Goal: Book appointment/travel/reservation

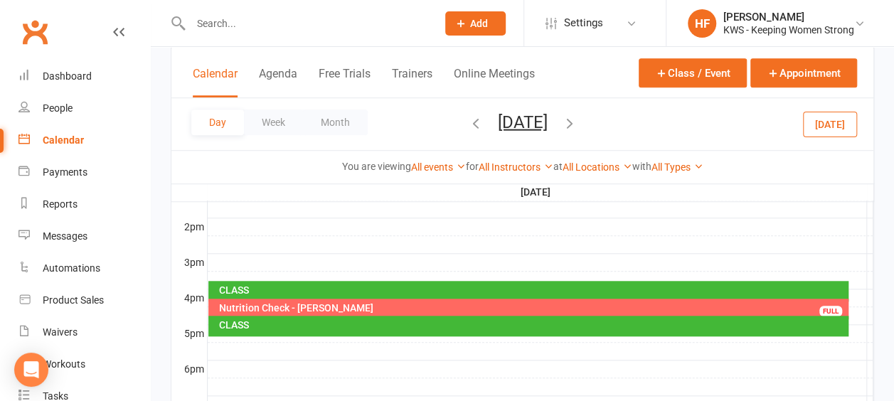
click at [468, 120] on icon "button" at bounding box center [476, 123] width 16 height 16
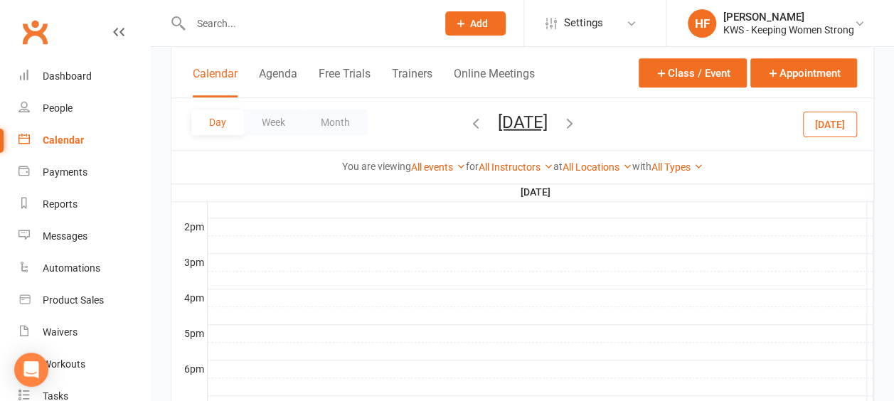
click at [468, 124] on icon "button" at bounding box center [476, 123] width 16 height 16
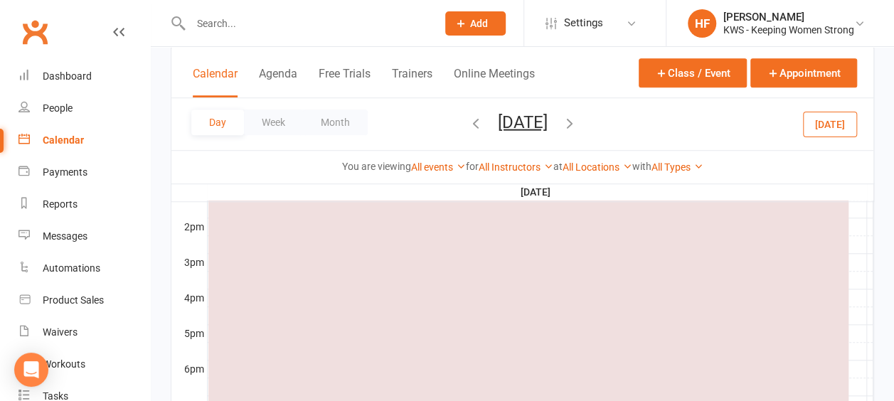
click at [468, 121] on icon "button" at bounding box center [476, 123] width 16 height 16
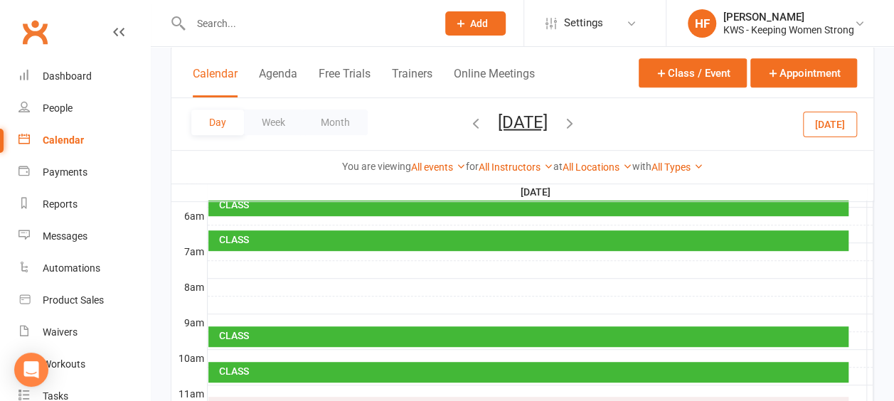
scroll to position [285, 0]
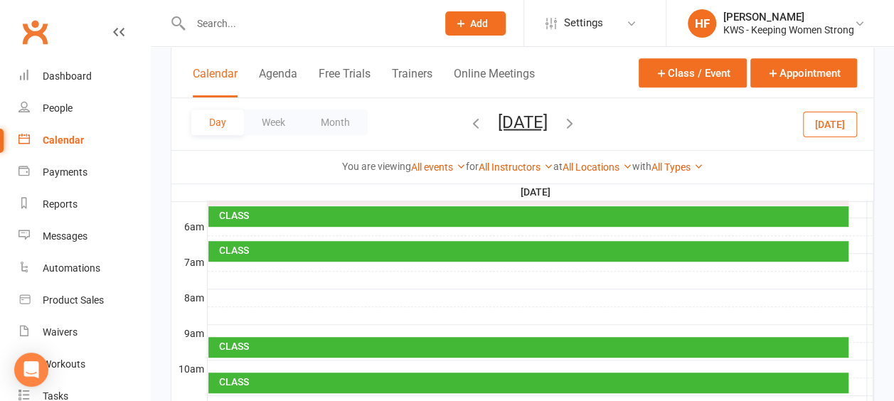
click at [221, 299] on div at bounding box center [541, 298] width 666 height 17
click at [228, 268] on button "Add Appointment" at bounding box center [228, 266] width 83 height 17
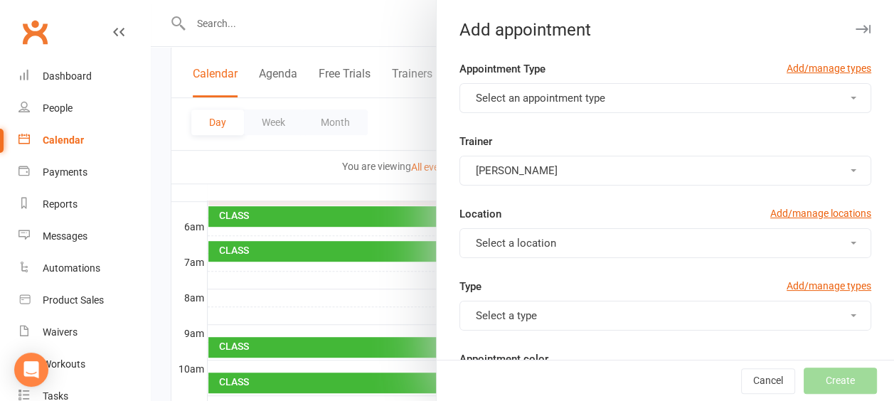
click at [851, 97] on span "button" at bounding box center [854, 98] width 6 height 3
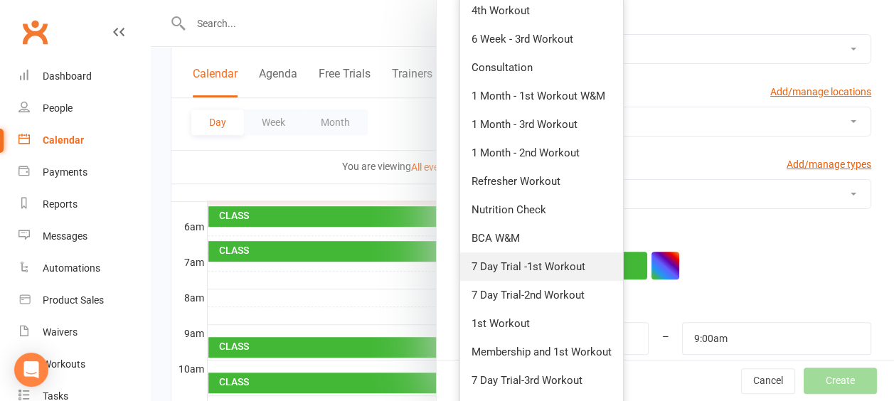
scroll to position [142, 0]
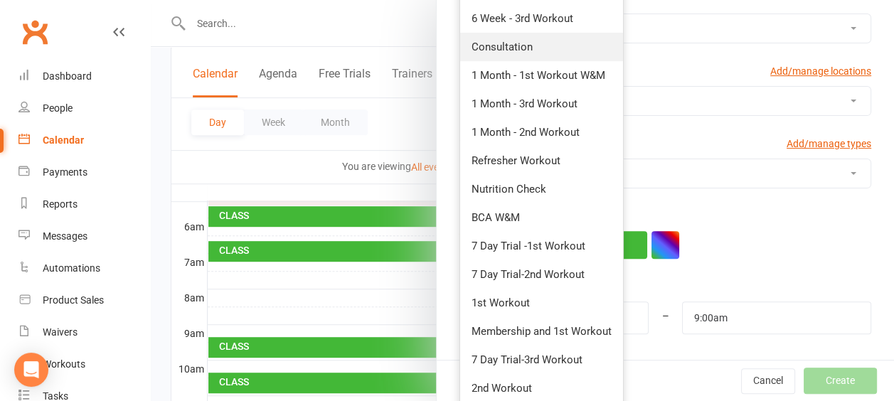
click at [499, 48] on span "Consultation" at bounding box center [502, 47] width 61 height 13
type input "8:30am"
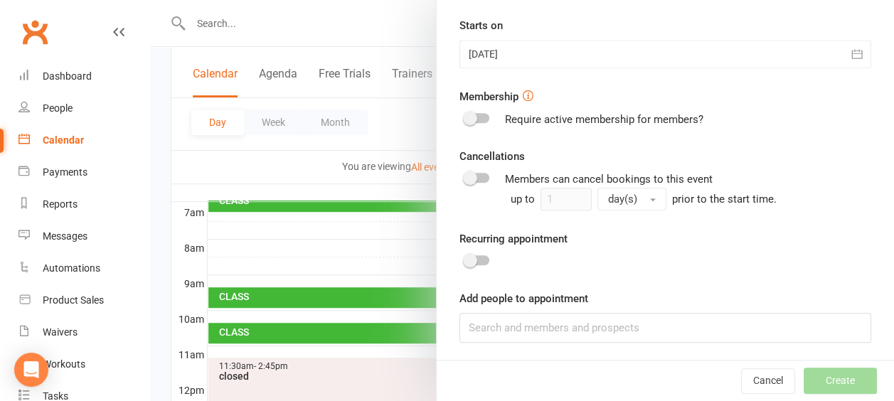
scroll to position [356, 0]
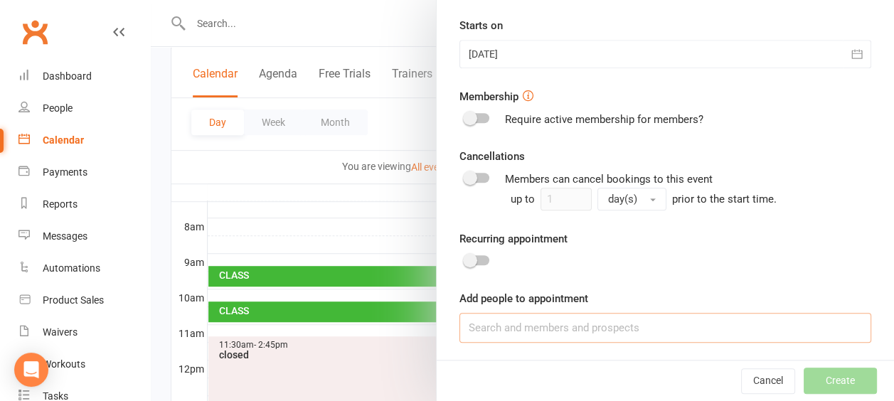
click at [494, 326] on input at bounding box center [666, 328] width 412 height 30
type input "tiarn"
drag, startPoint x: 487, startPoint y: 329, endPoint x: 454, endPoint y: 324, distance: 33.1
click at [460, 324] on input "tiarn" at bounding box center [666, 328] width 412 height 30
type input "hel"
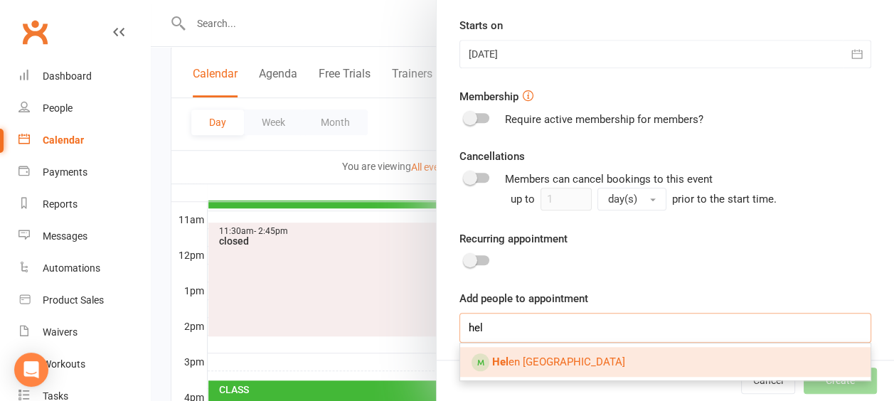
scroll to position [498, 0]
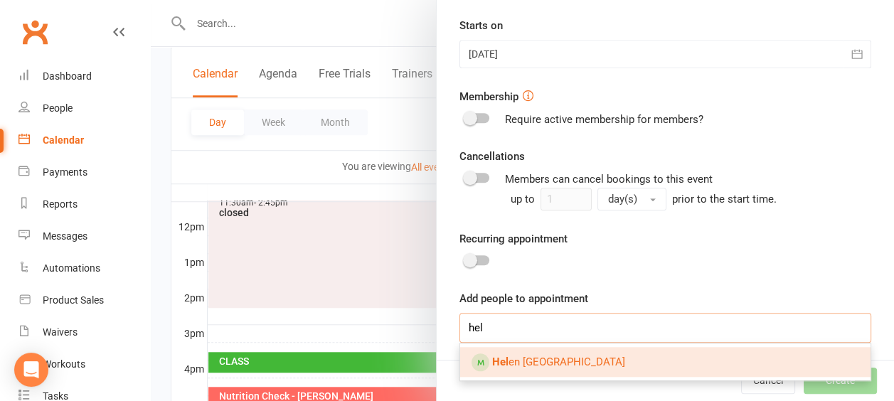
drag, startPoint x: 477, startPoint y: 322, endPoint x: 446, endPoint y: 317, distance: 31.7
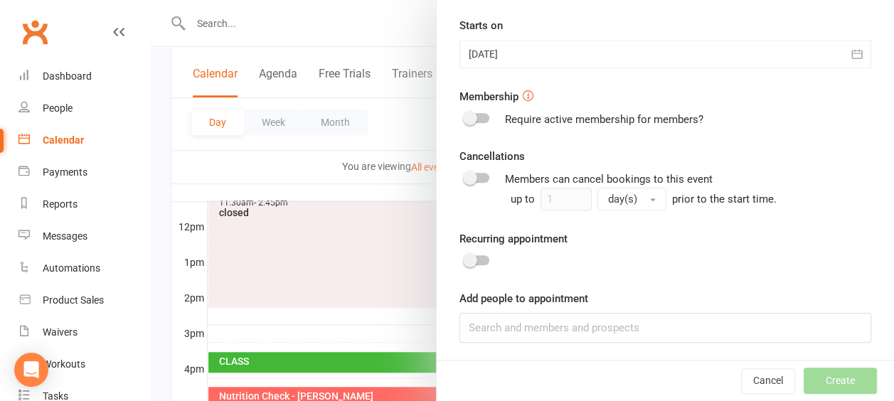
drag, startPoint x: 245, startPoint y: 28, endPoint x: 579, endPoint y: 46, distance: 334.1
click at [248, 28] on div at bounding box center [522, 200] width 743 height 401
drag, startPoint x: 281, startPoint y: 164, endPoint x: 522, endPoint y: 43, distance: 269.8
click at [281, 164] on div at bounding box center [522, 200] width 743 height 401
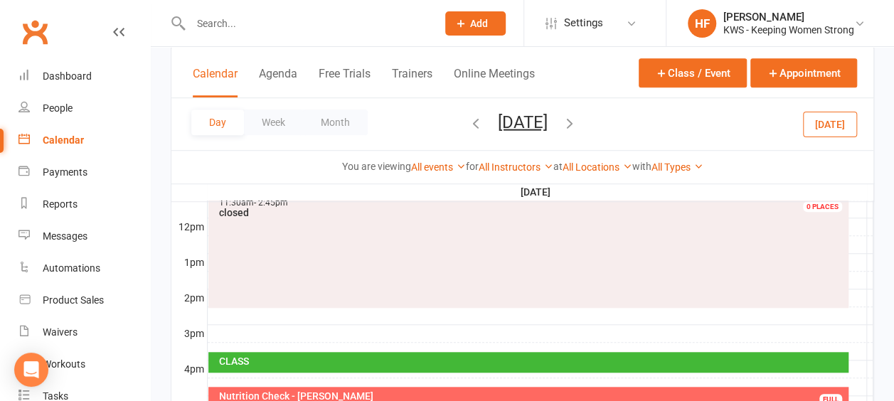
click at [253, 29] on input "text" at bounding box center [306, 24] width 240 height 20
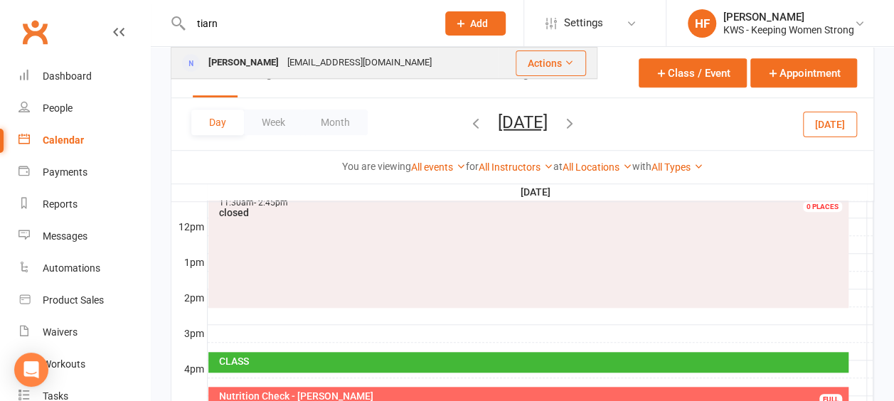
type input "tiarn"
click at [251, 63] on div "[PERSON_NAME]" at bounding box center [243, 63] width 79 height 21
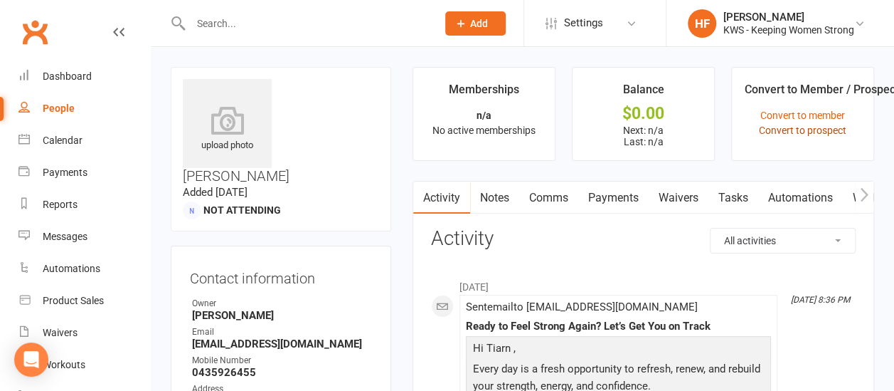
click at [782, 130] on link "Convert to prospect" at bounding box center [802, 129] width 87 height 11
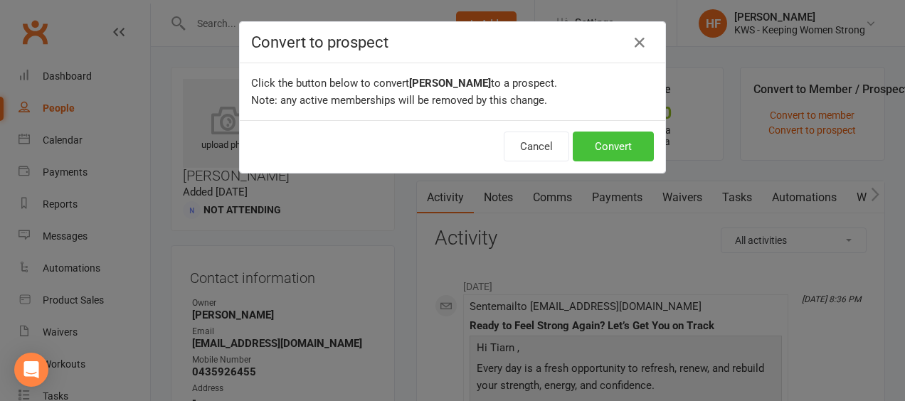
click at [605, 144] on button "Convert" at bounding box center [613, 147] width 81 height 30
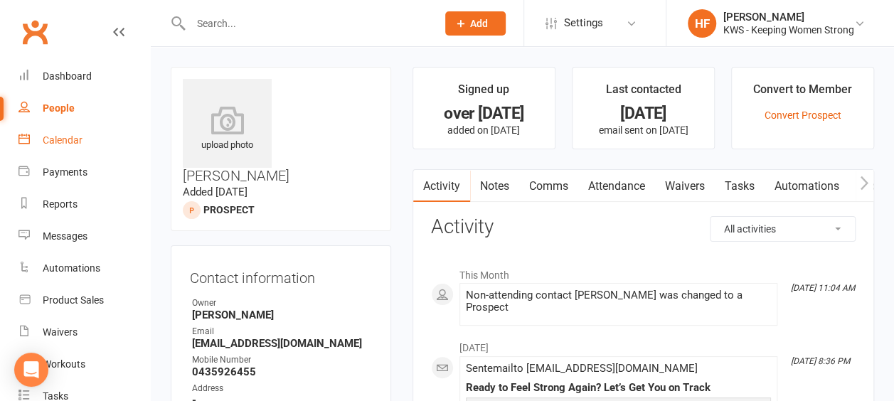
click at [74, 141] on div "Calendar" at bounding box center [63, 139] width 40 height 11
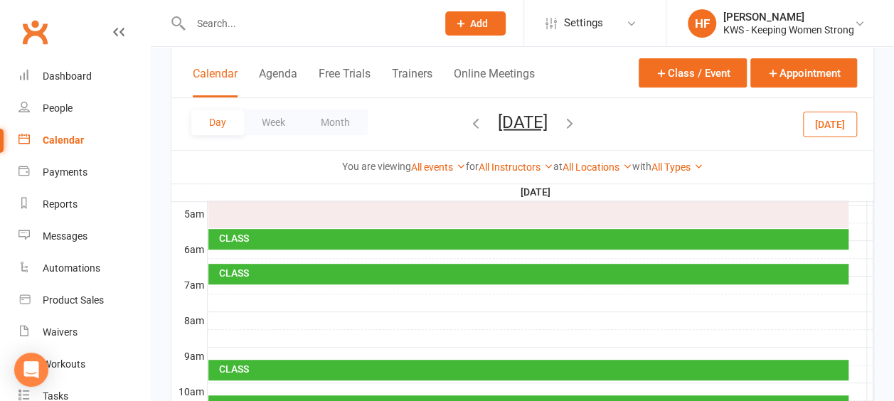
scroll to position [285, 0]
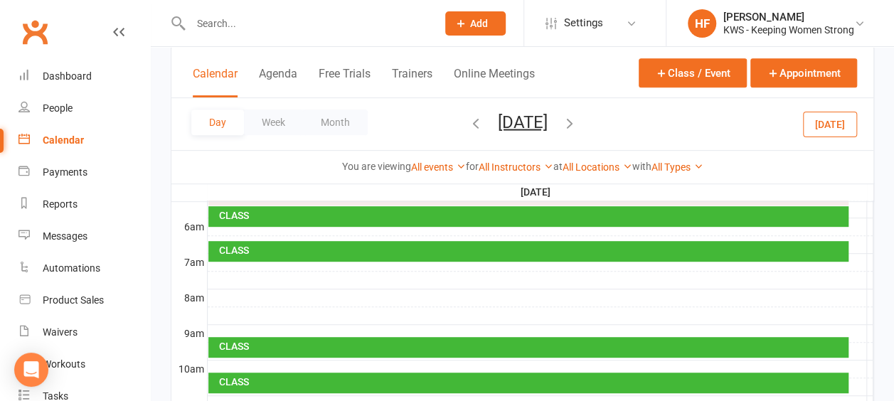
click at [213, 290] on div at bounding box center [541, 298] width 666 height 17
click at [225, 258] on button "Add Appointment" at bounding box center [220, 255] width 83 height 17
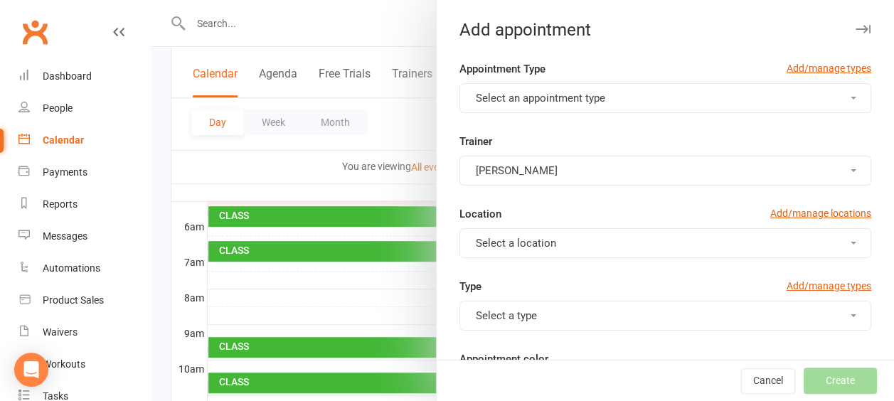
click at [851, 98] on span "button" at bounding box center [854, 98] width 6 height 3
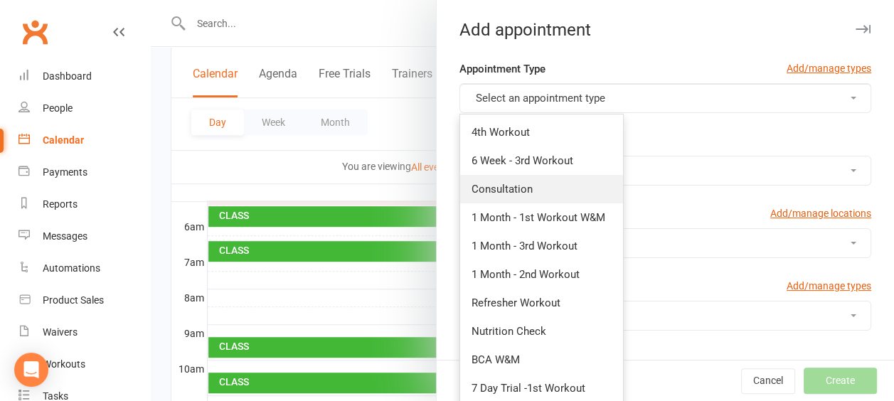
click at [542, 188] on link "Consultation" at bounding box center [541, 189] width 163 height 28
type input "8:30am"
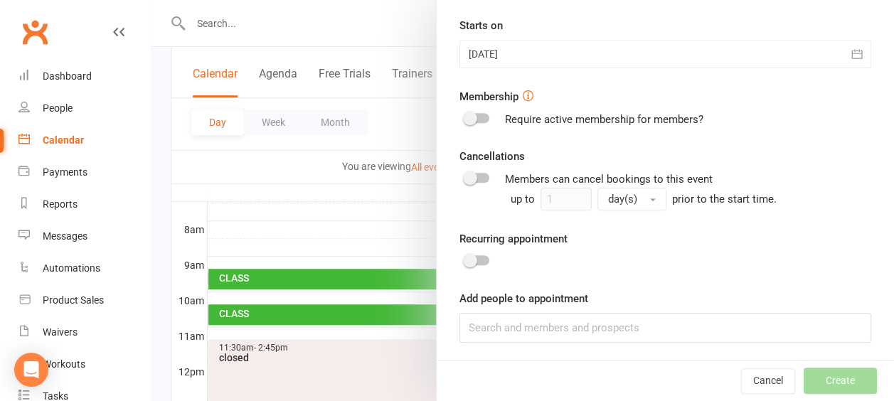
scroll to position [356, 0]
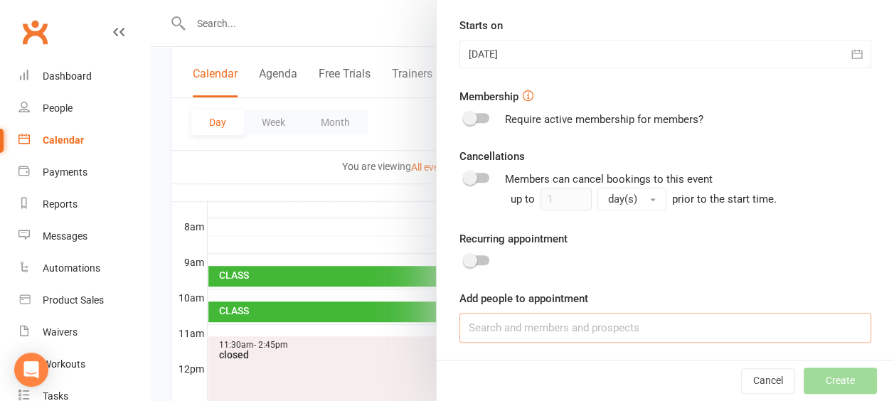
click at [488, 324] on input at bounding box center [666, 328] width 412 height 30
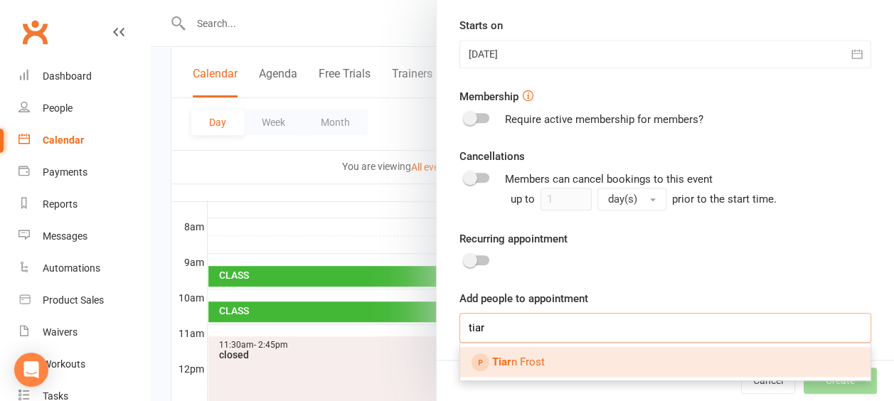
type input "tiar"
click at [526, 361] on span "Tiar n Frost" at bounding box center [518, 362] width 53 height 13
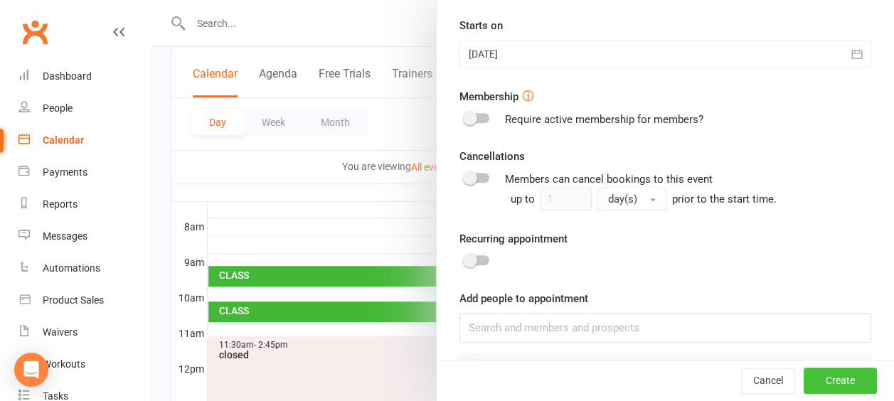
click at [824, 382] on button "Create" at bounding box center [840, 381] width 73 height 26
